Goal: Find specific page/section: Find specific page/section

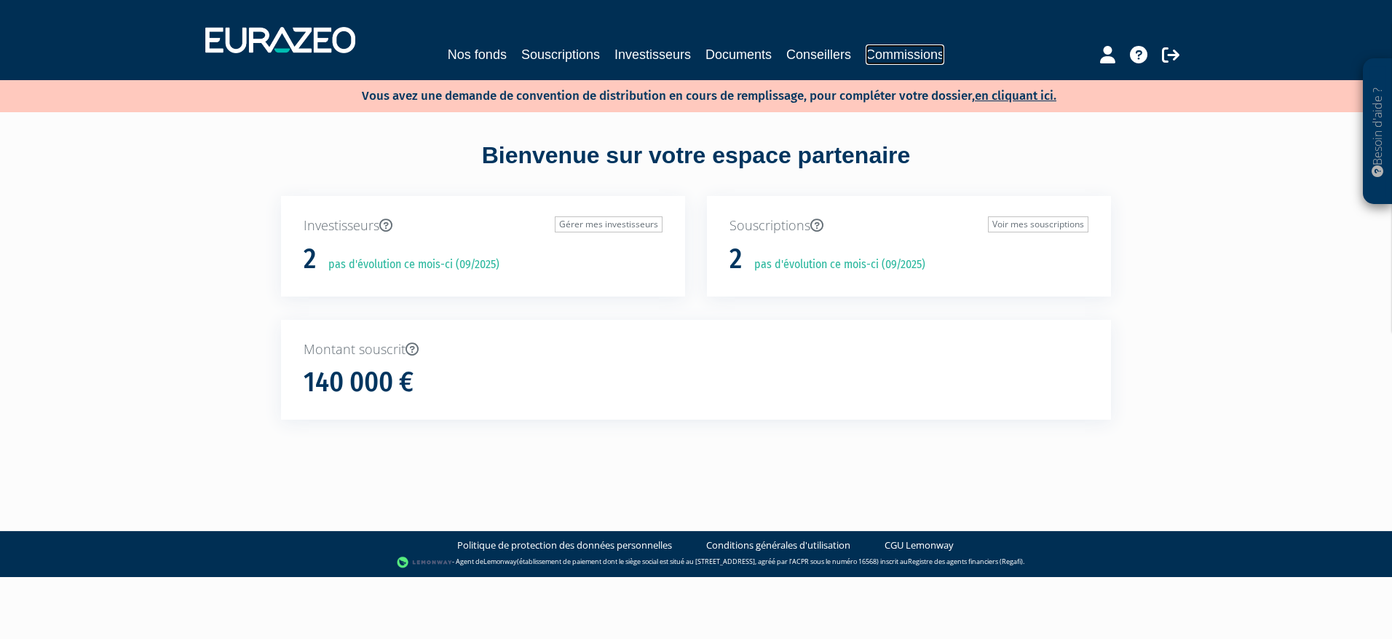
click at [886, 50] on link "Commissions" at bounding box center [905, 54] width 79 height 20
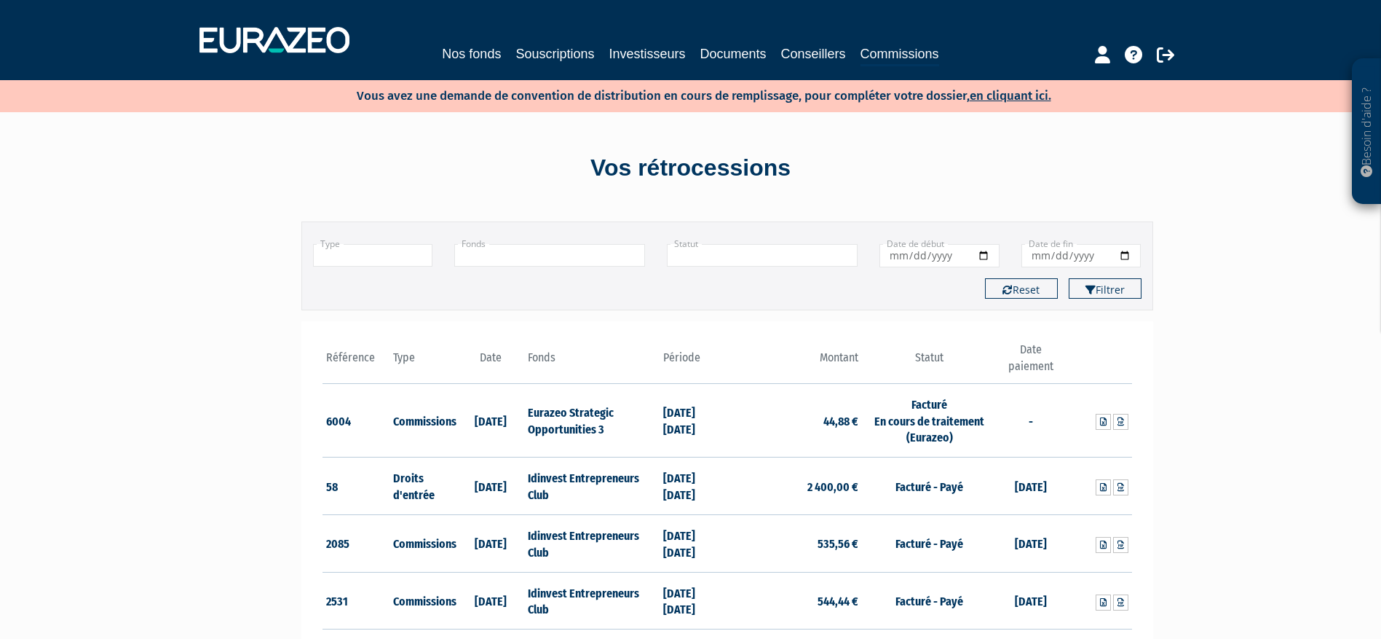
click at [1320, 341] on div "Besoin d'aide ? × J'ai besoin d'aide Si vous avez une question à propos du fonc…" at bounding box center [690, 536] width 1381 height 1072
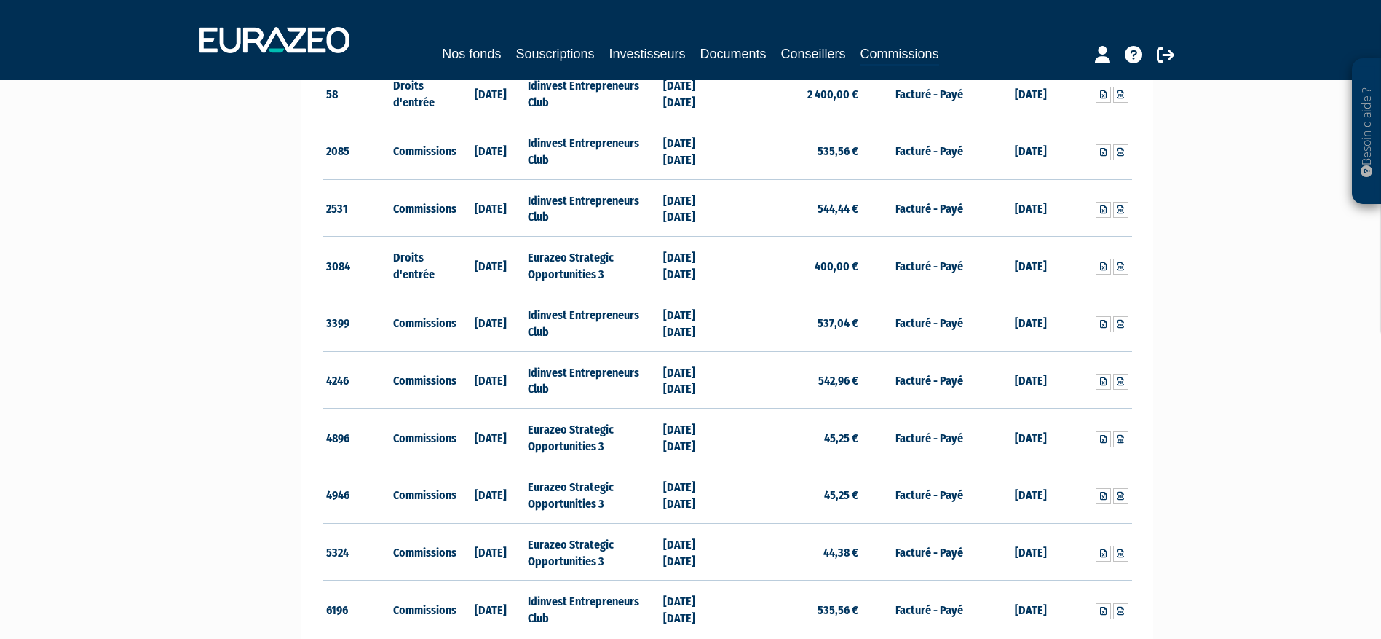
scroll to position [538, 0]
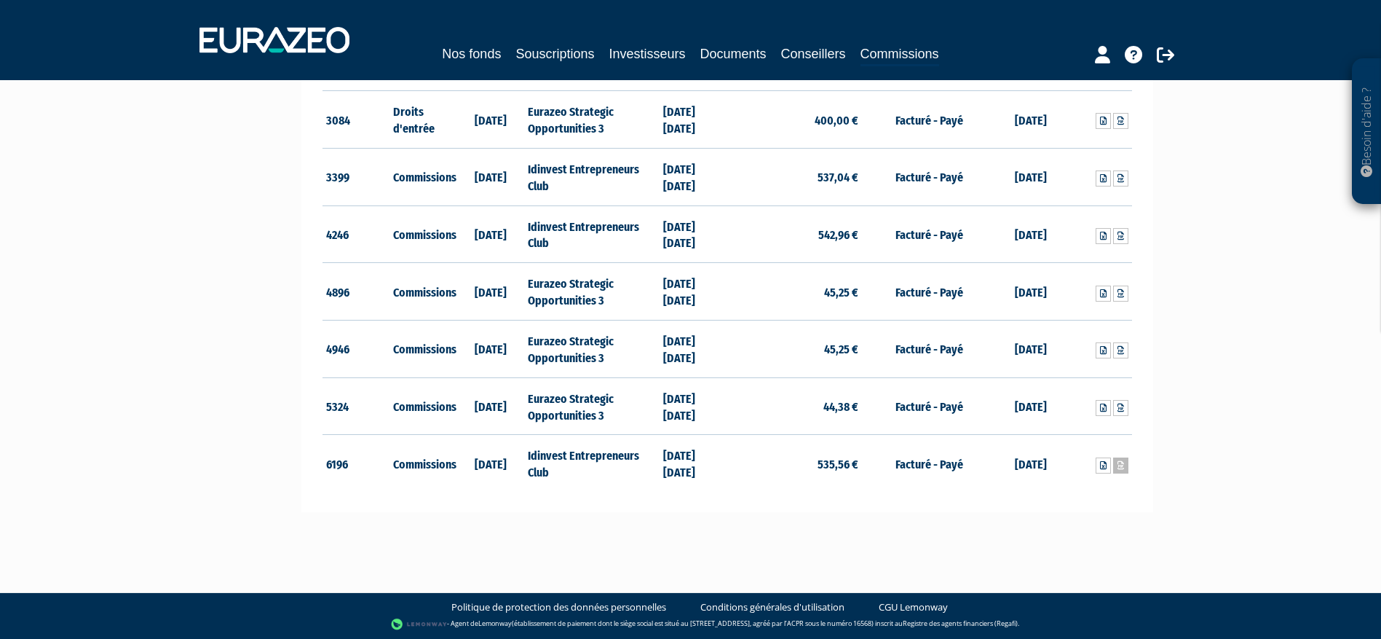
click at [1125, 465] on link at bounding box center [1120, 465] width 15 height 16
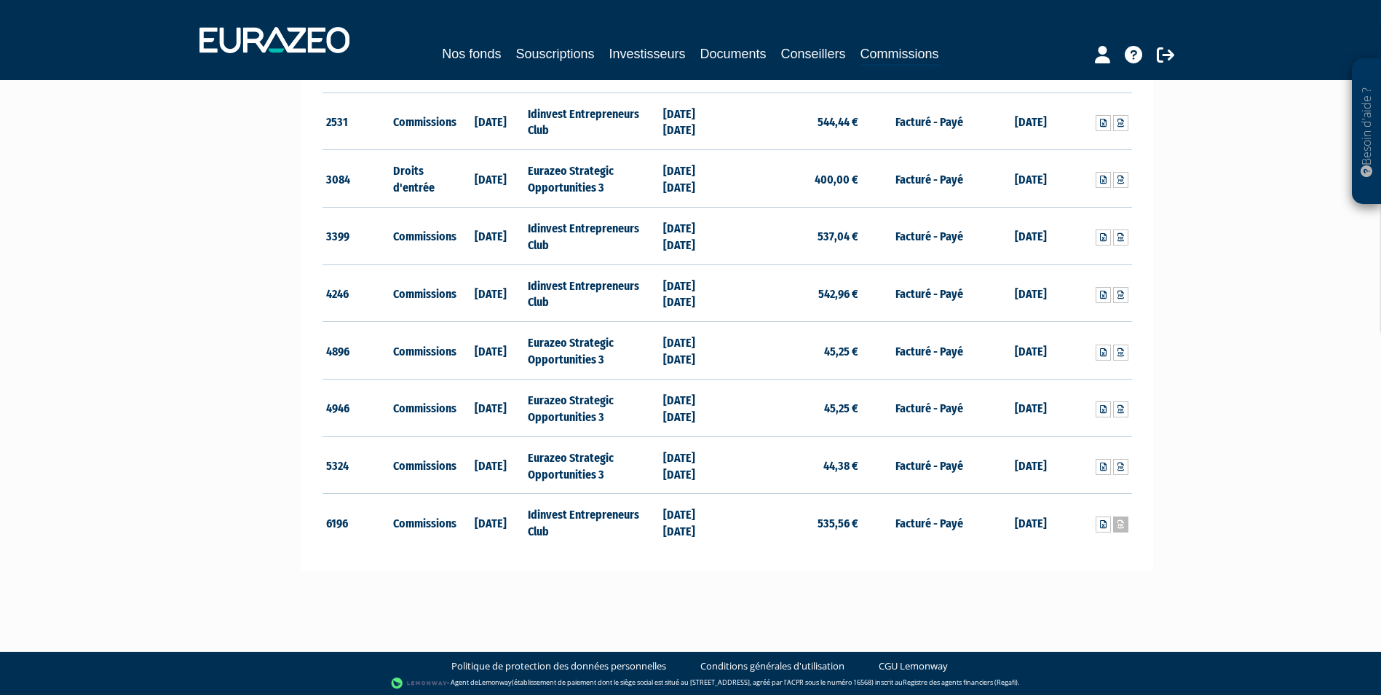
scroll to position [482, 0]
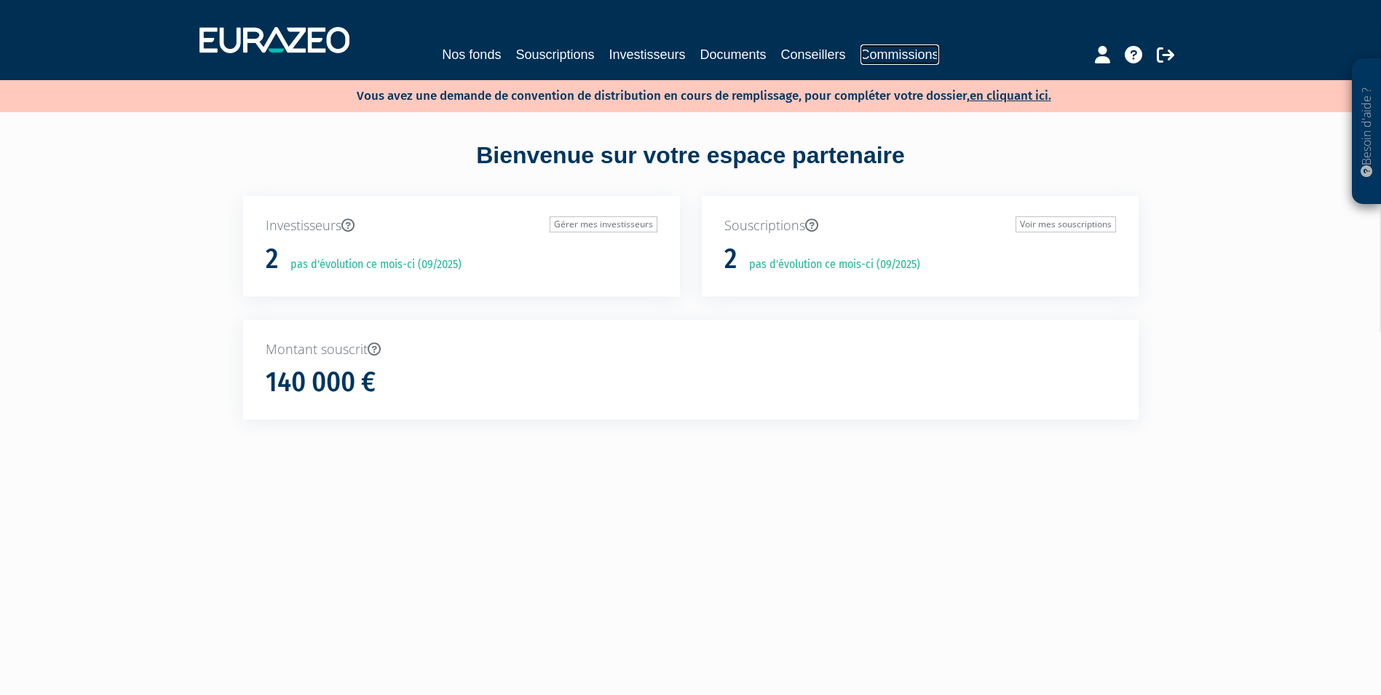
click at [890, 49] on link "Commissions" at bounding box center [900, 54] width 79 height 20
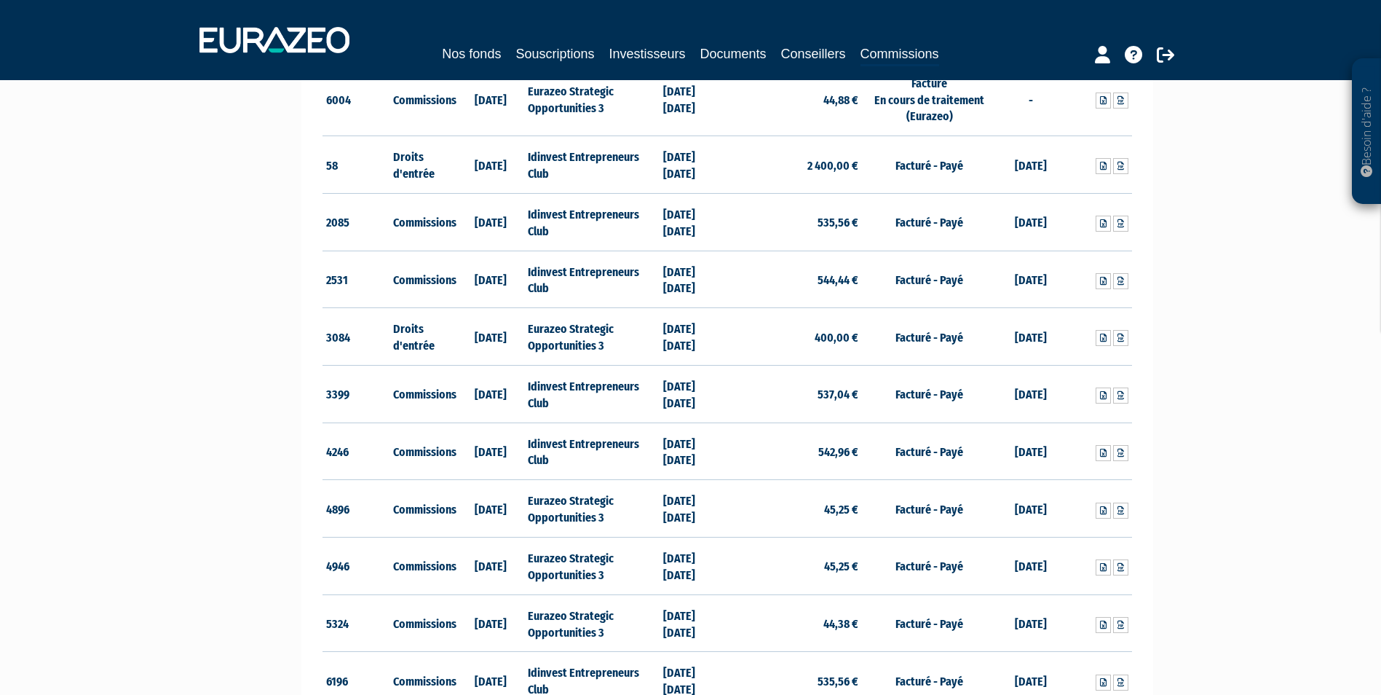
scroll to position [191, 0]
